Goal: Task Accomplishment & Management: Use online tool/utility

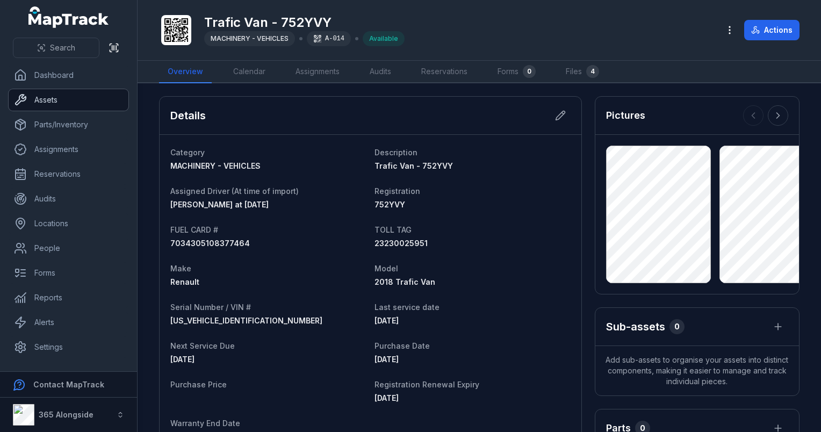
click at [56, 105] on link "Assets" at bounding box center [69, 99] width 120 height 21
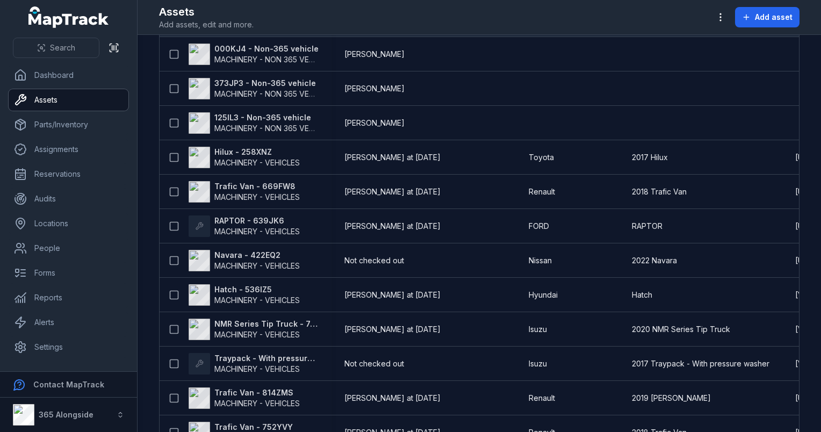
scroll to position [448, 0]
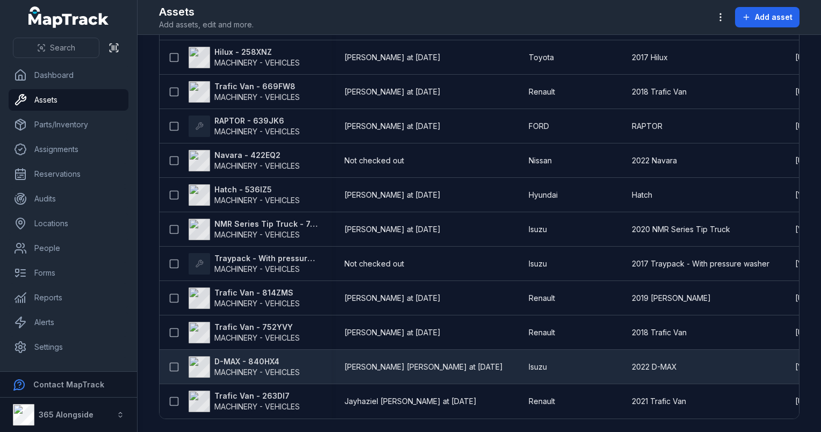
click at [238, 360] on strong "D-MAX - 840HX4" at bounding box center [256, 361] width 85 height 11
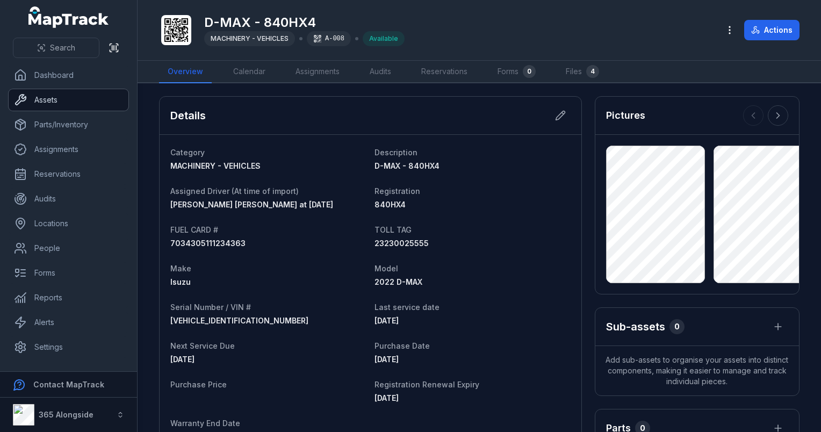
click at [62, 98] on link "Assets" at bounding box center [69, 99] width 120 height 21
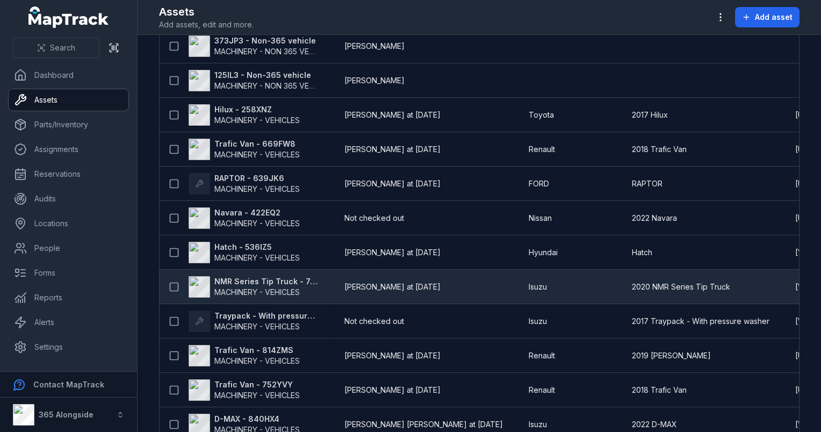
scroll to position [448, 0]
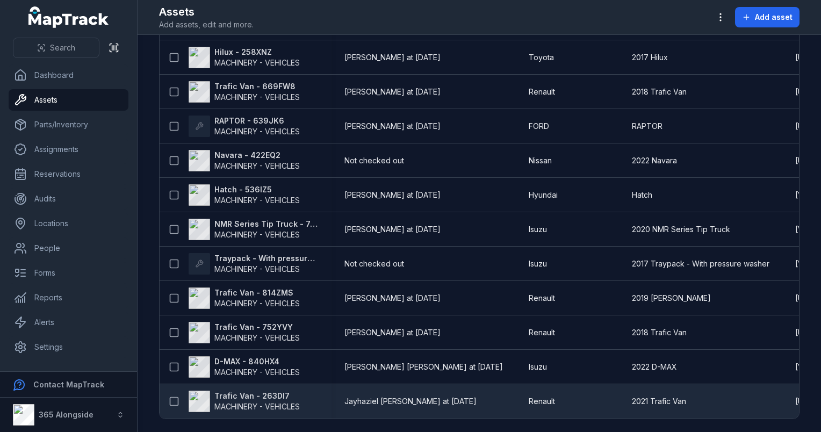
click at [256, 402] on span "MACHINERY - VEHICLES" at bounding box center [256, 406] width 85 height 9
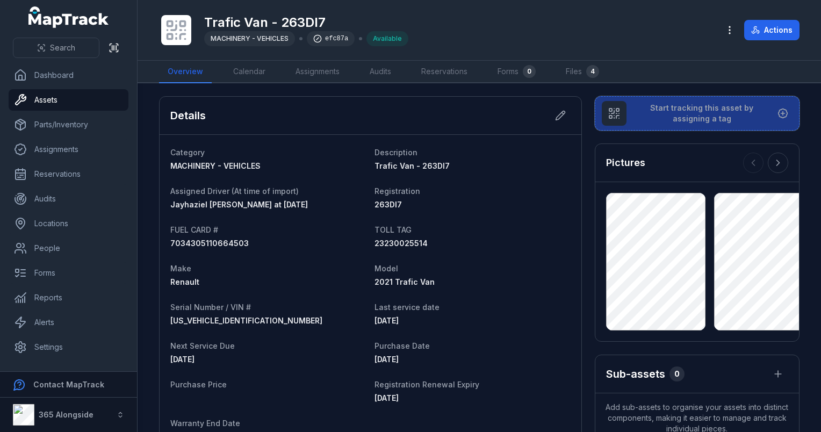
click at [637, 112] on span "Start tracking this asset by assigning a tag" at bounding box center [702, 113] width 134 height 21
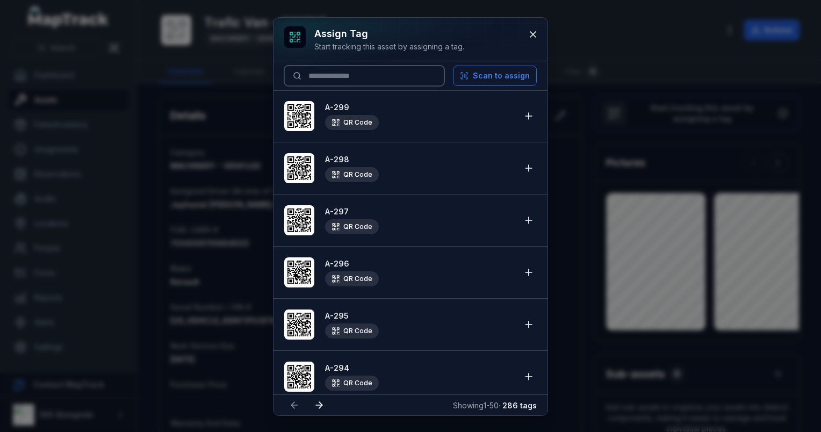
click at [319, 73] on input at bounding box center [364, 76] width 160 height 20
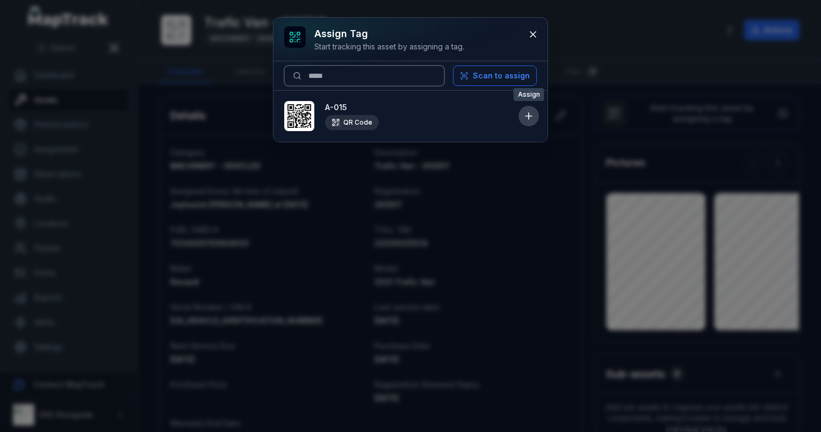
type input "*****"
click at [525, 120] on icon at bounding box center [528, 116] width 11 height 11
